Goal: Transaction & Acquisition: Purchase product/service

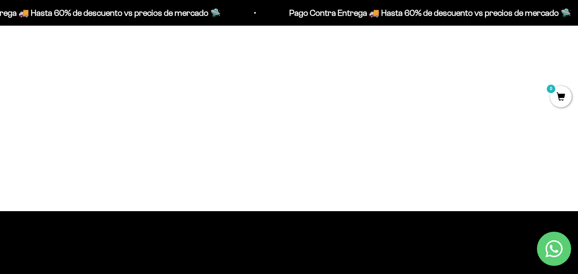
scroll to position [470, 0]
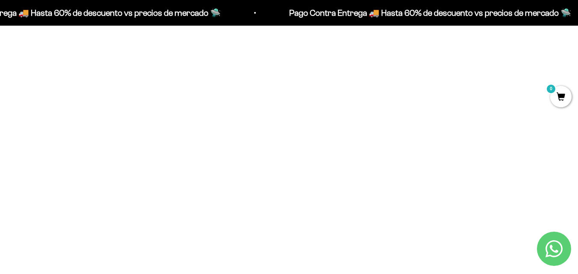
click at [103, 217] on img at bounding box center [107, 209] width 172 height 172
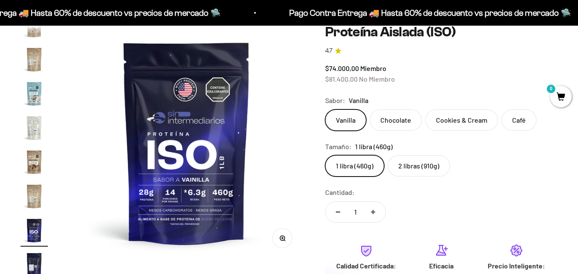
scroll to position [0, 3617]
click at [411, 164] on label "2 libras (910g)" at bounding box center [418, 165] width 62 height 21
click at [325, 155] on input "2 libras (910g)" at bounding box center [325, 155] width 0 height 0
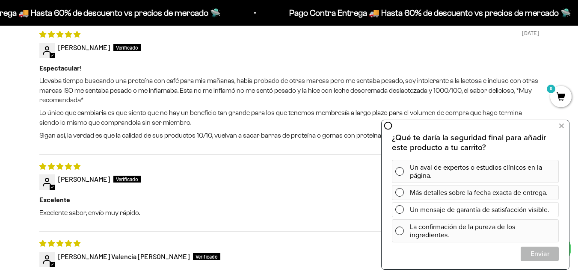
scroll to position [812, 0]
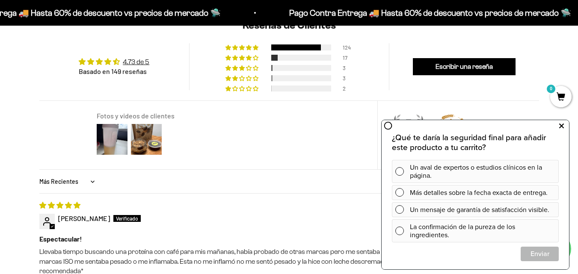
click at [561, 124] on icon at bounding box center [561, 126] width 5 height 11
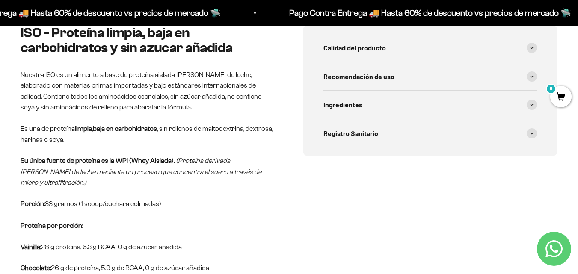
scroll to position [428, 0]
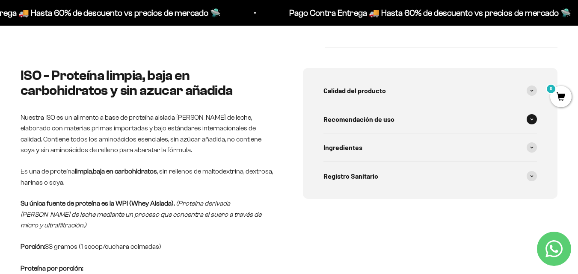
click at [529, 116] on span at bounding box center [531, 119] width 10 height 10
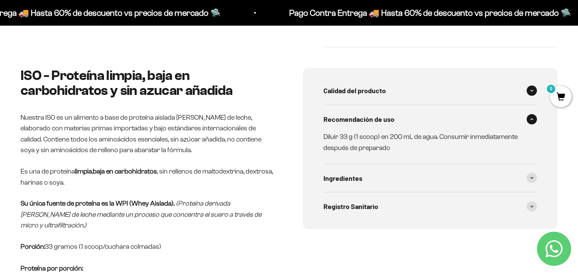
click at [384, 92] on span "Calidad del producto" at bounding box center [354, 90] width 62 height 11
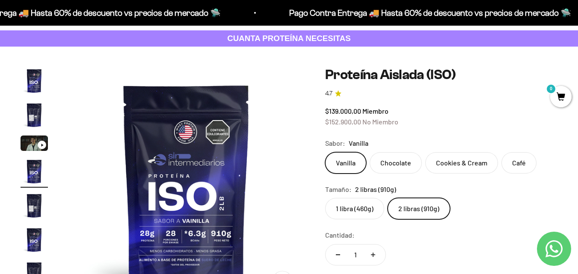
scroll to position [0, 0]
